Goal: Information Seeking & Learning: Find specific fact

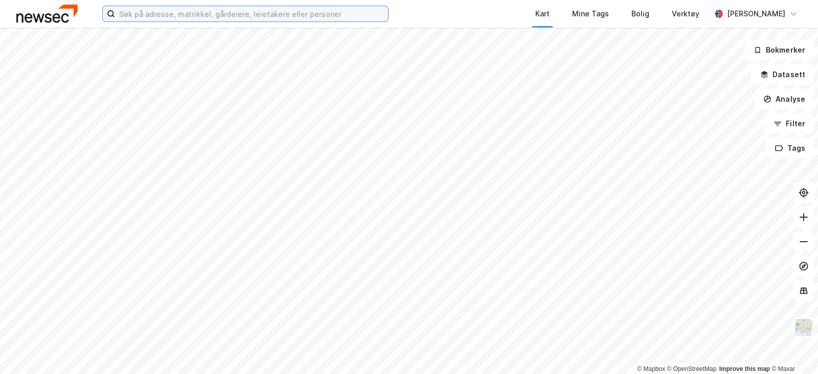
click at [301, 14] on input at bounding box center [251, 13] width 273 height 15
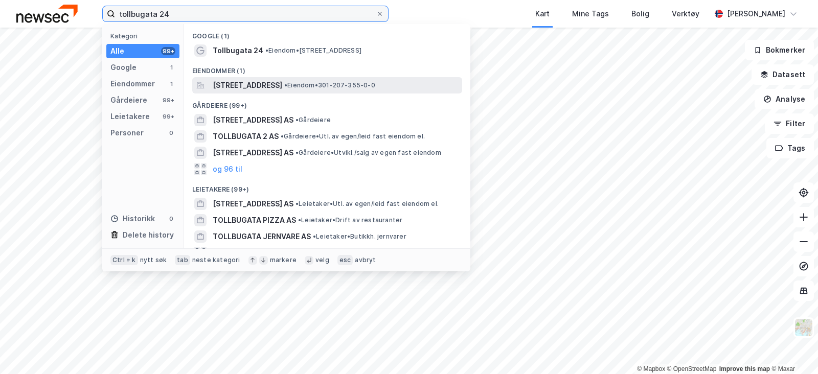
type input "tollbugata 24"
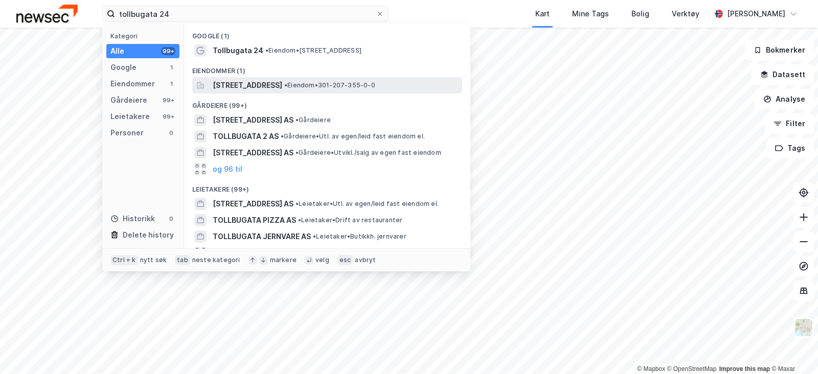
click at [282, 86] on span "[STREET_ADDRESS]" at bounding box center [247, 85] width 69 height 12
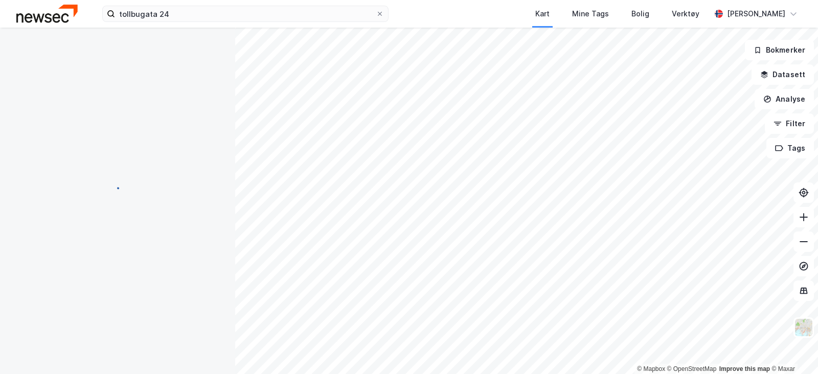
scroll to position [6, 0]
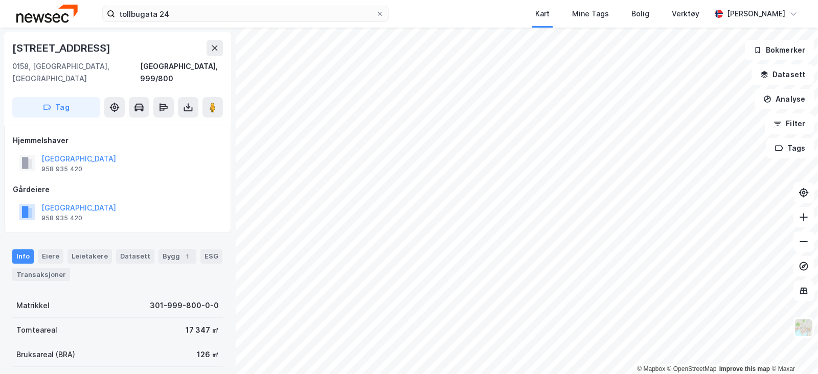
scroll to position [6, 0]
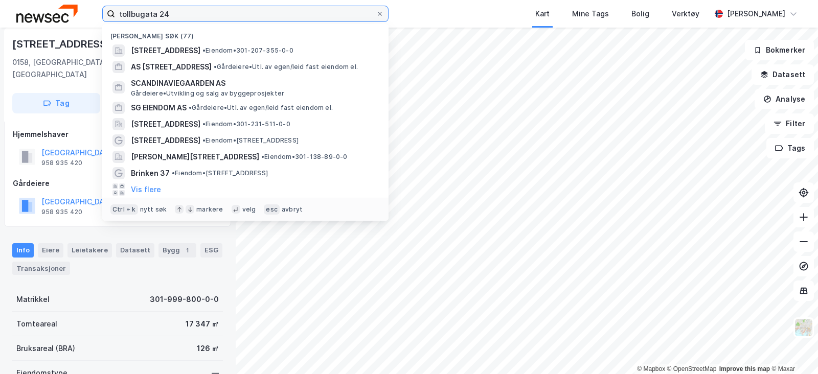
click at [179, 14] on input "tollbugata 24" at bounding box center [245, 13] width 261 height 15
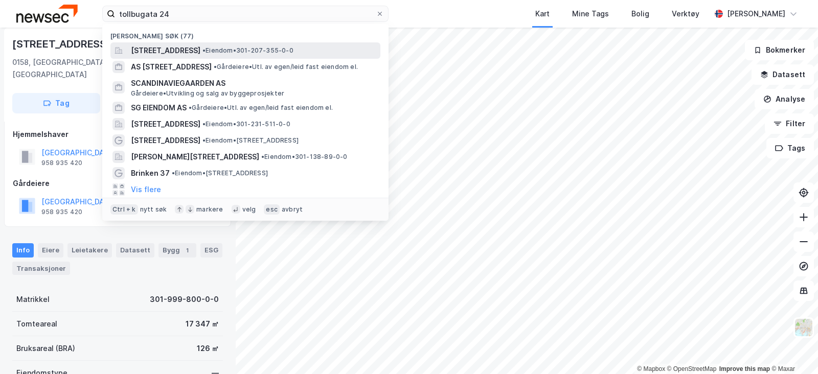
click at [184, 45] on span "[STREET_ADDRESS]" at bounding box center [165, 50] width 69 height 12
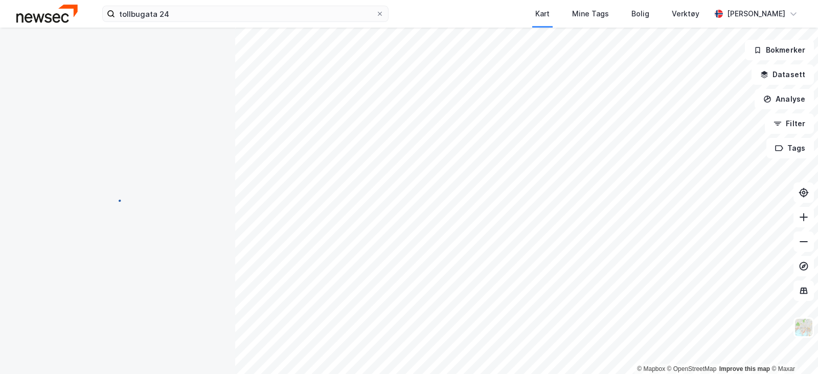
scroll to position [6, 0]
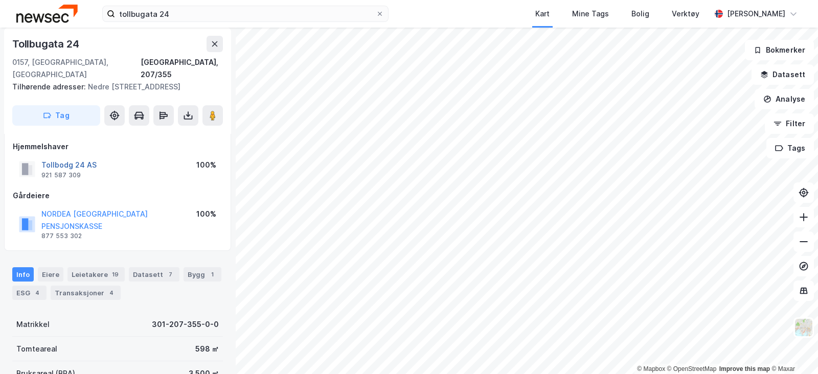
click at [0, 0] on button "Tollbodg 24 AS" at bounding box center [0, 0] width 0 height 0
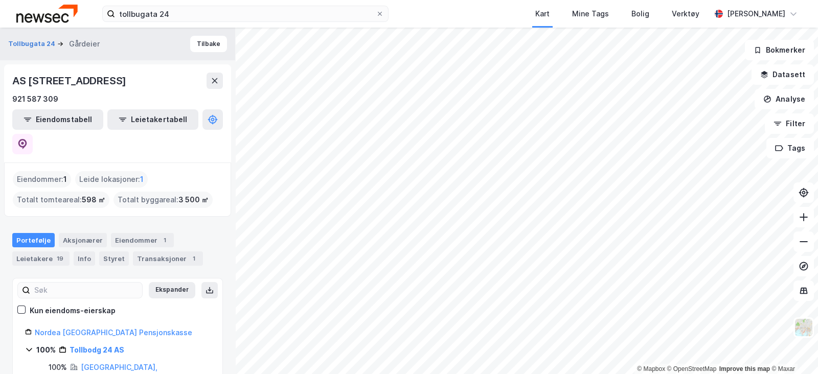
scroll to position [58, 0]
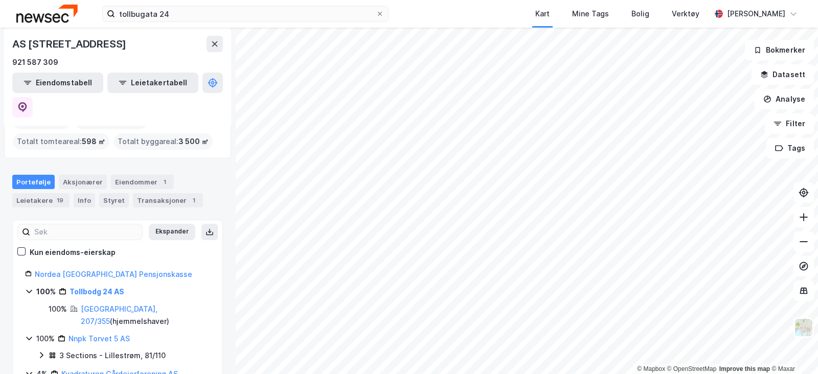
click at [30, 290] on icon at bounding box center [29, 292] width 6 height 4
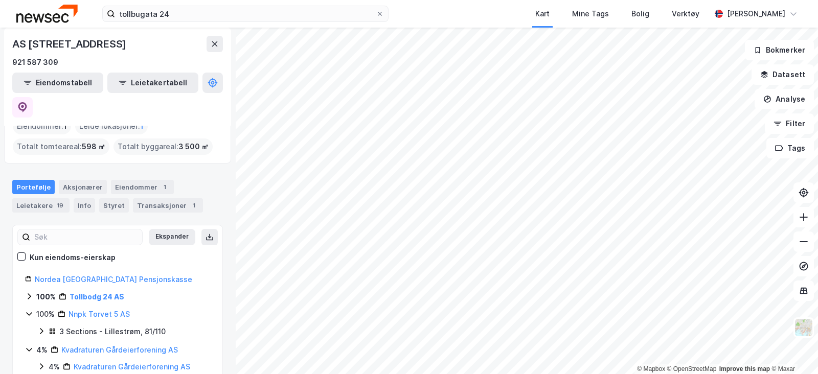
click at [30, 292] on icon at bounding box center [29, 296] width 8 height 8
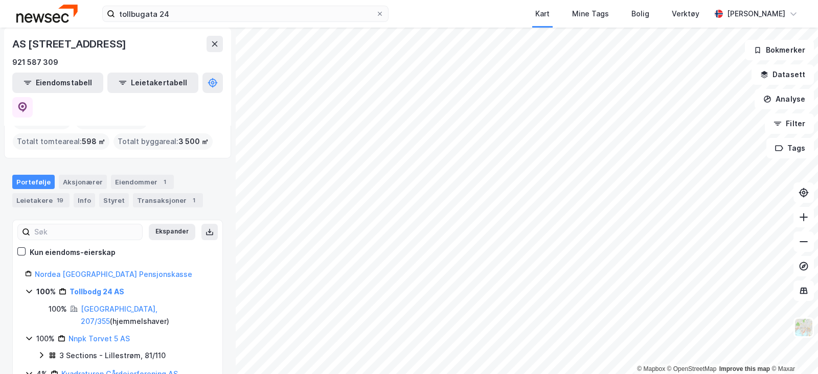
click at [38, 286] on div "100%" at bounding box center [45, 292] width 19 height 12
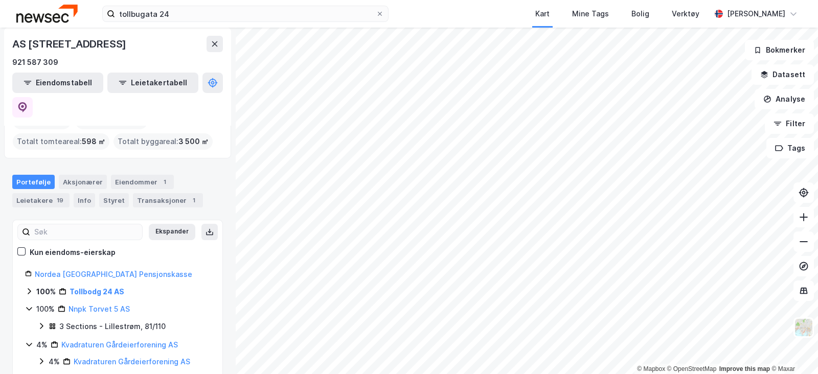
scroll to position [53, 0]
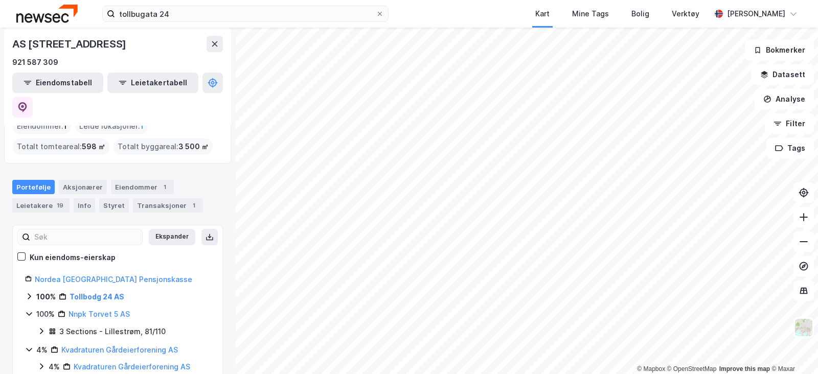
click at [28, 292] on icon at bounding box center [29, 296] width 8 height 8
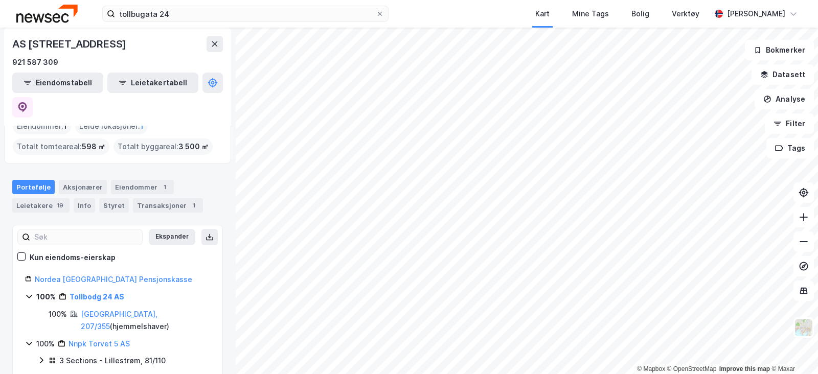
scroll to position [58, 0]
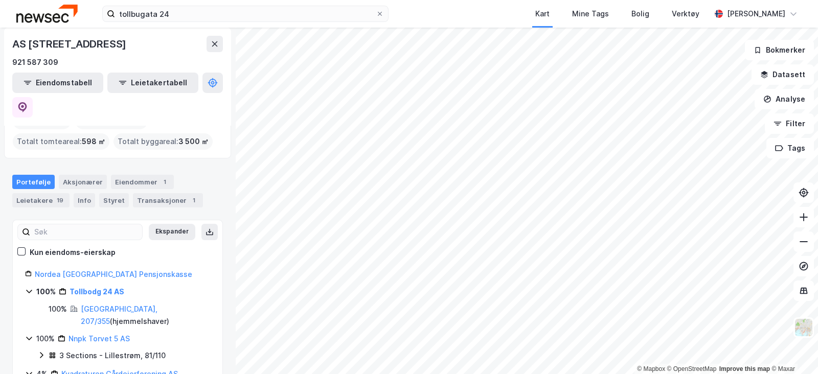
click at [28, 287] on icon at bounding box center [29, 291] width 8 height 8
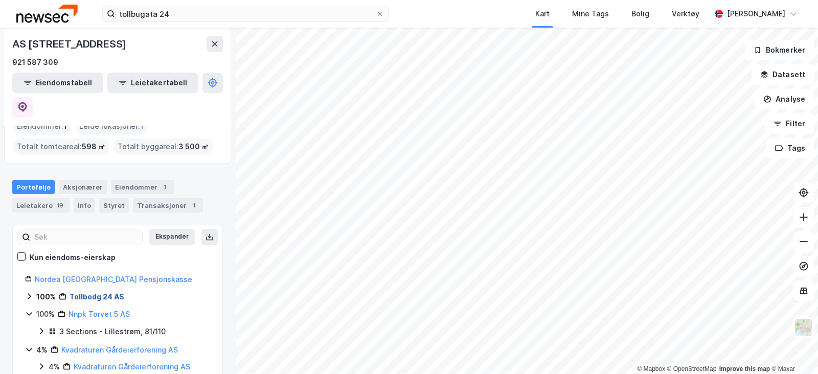
click at [92, 292] on link "Tollbodg 24 AS" at bounding box center [96, 296] width 55 height 9
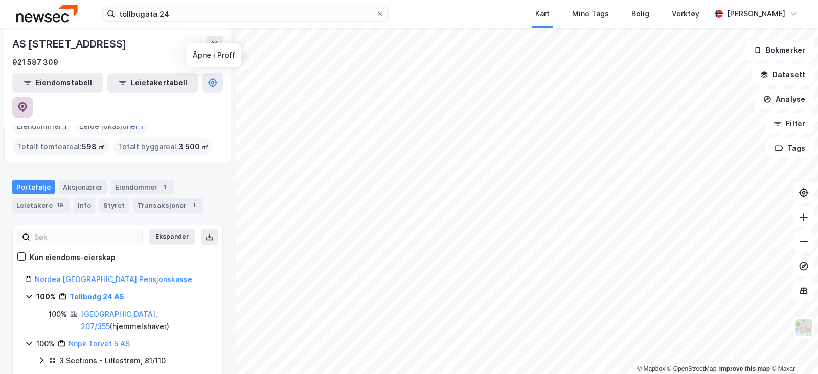
click at [33, 97] on button at bounding box center [22, 107] width 20 height 20
